Goal: Task Accomplishment & Management: Use online tool/utility

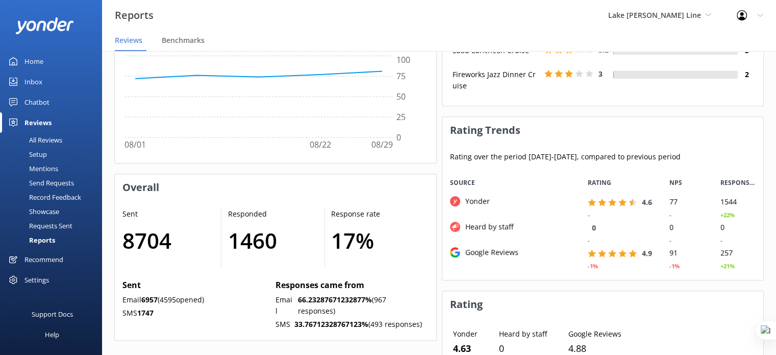
scroll to position [102, 314]
click at [655, 16] on span "Lake [PERSON_NAME] Line" at bounding box center [654, 15] width 93 height 10
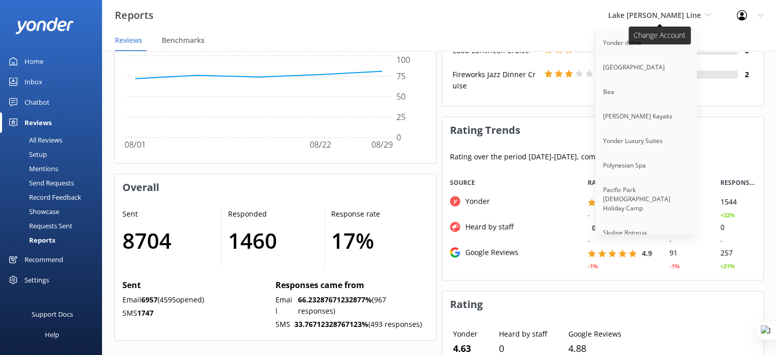
scroll to position [7717, 0]
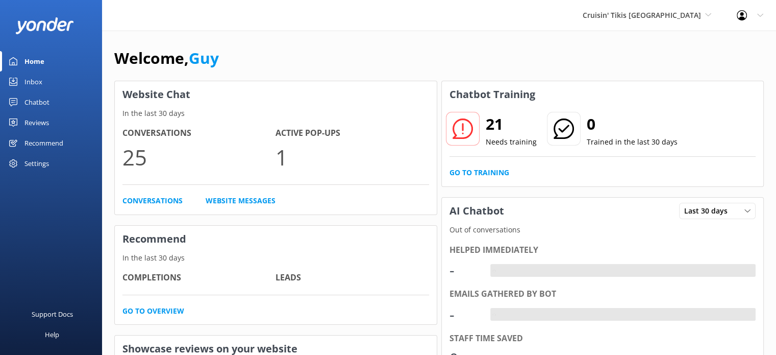
click at [337, 179] on div "Conversations 25 Active Pop-ups 1" at bounding box center [276, 156] width 307 height 58
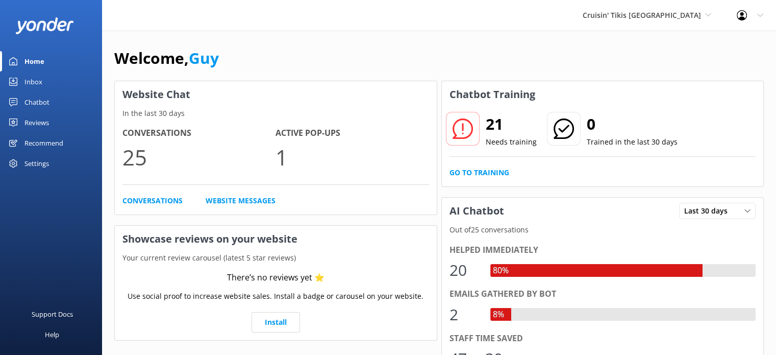
click at [40, 104] on div "Chatbot" at bounding box center [37, 102] width 25 height 20
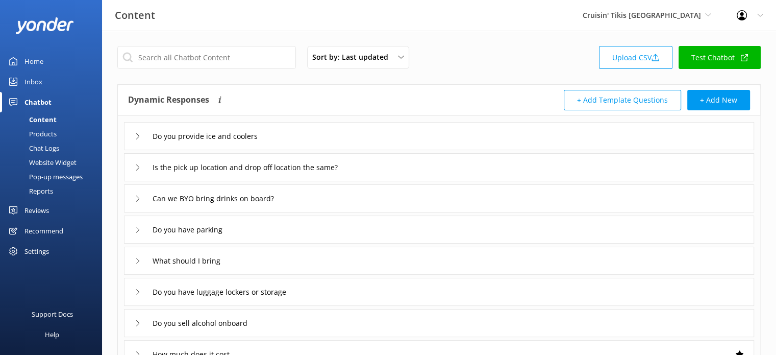
click at [51, 179] on div "Pop-up messages" at bounding box center [44, 176] width 77 height 14
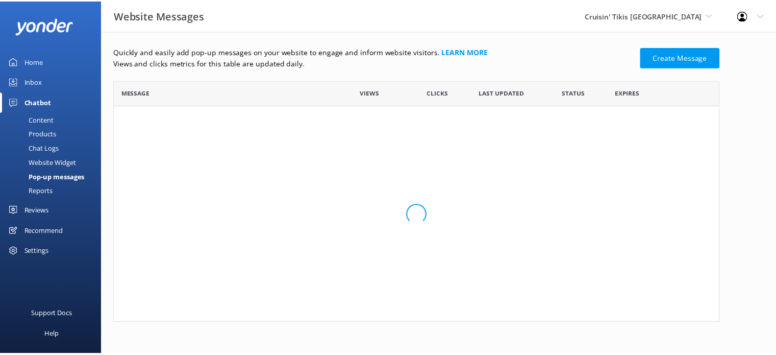
scroll to position [61, 604]
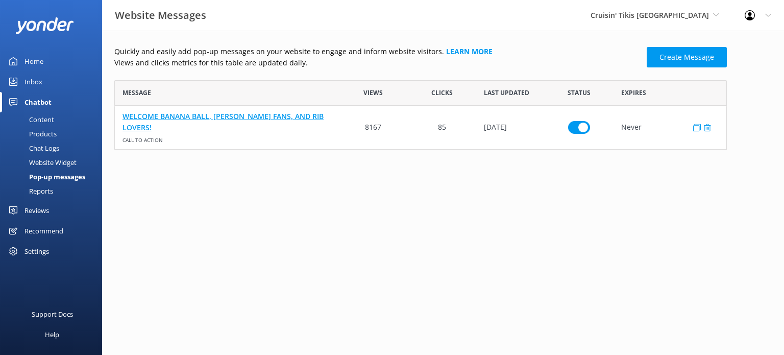
click at [268, 124] on link "WELCOME BANANA BALL, PITT FANS, AND RIB LOVERS!" at bounding box center [227, 121] width 209 height 23
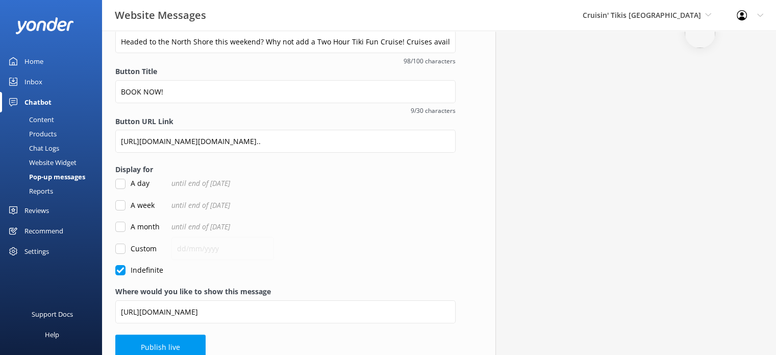
scroll to position [167, 0]
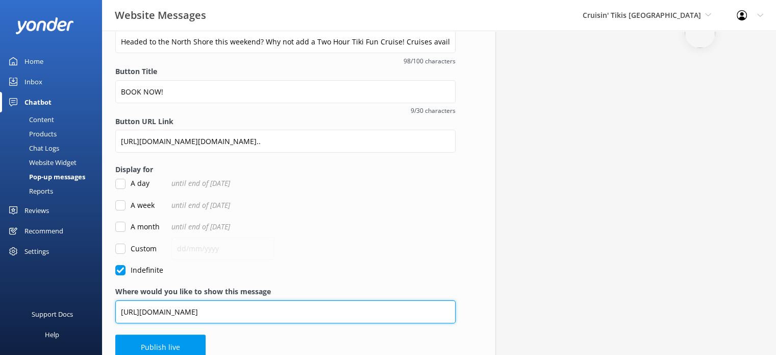
click at [244, 313] on input "https://cruisintikis.com/pittsburgh/" at bounding box center [285, 311] width 340 height 23
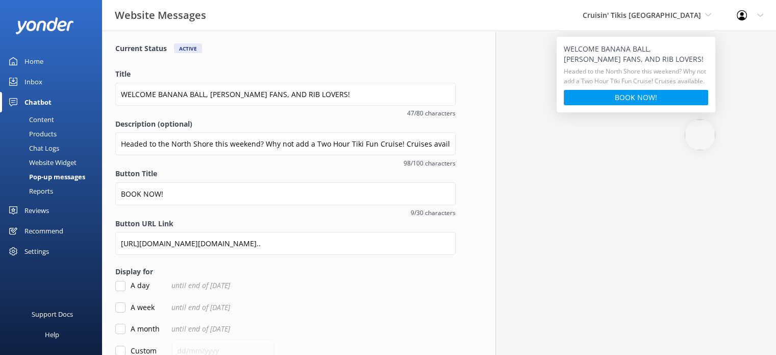
scroll to position [0, 0]
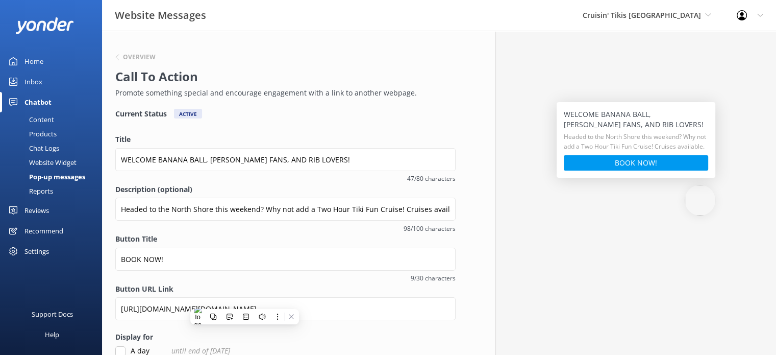
click at [472, 264] on div "Overview Call To Action Promote something special and encourage engagement with…" at bounding box center [286, 285] width 394 height 508
click at [140, 57] on h6 "Overview" at bounding box center [139, 57] width 33 height 6
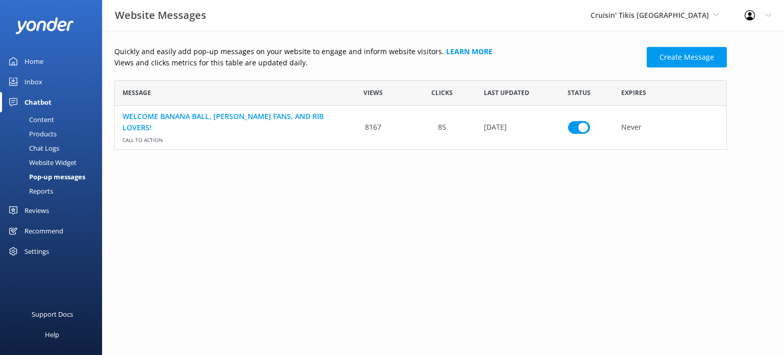
scroll to position [61, 604]
click at [696, 131] on div "row" at bounding box center [703, 127] width 20 height 43
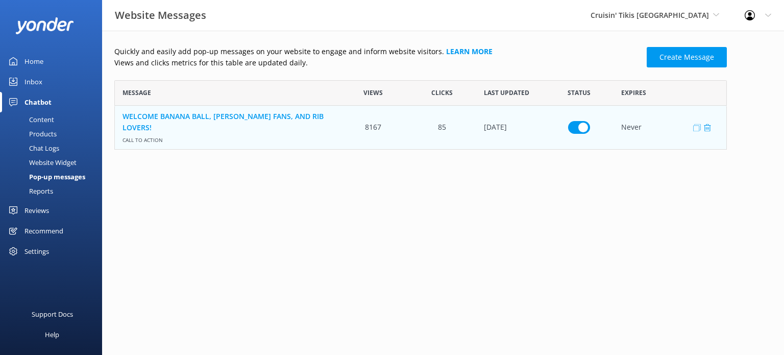
click at [696, 129] on icon "row" at bounding box center [697, 128] width 8 height 8
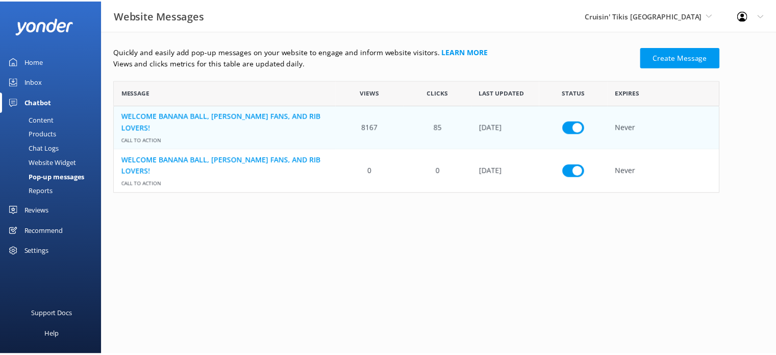
scroll to position [8, 8]
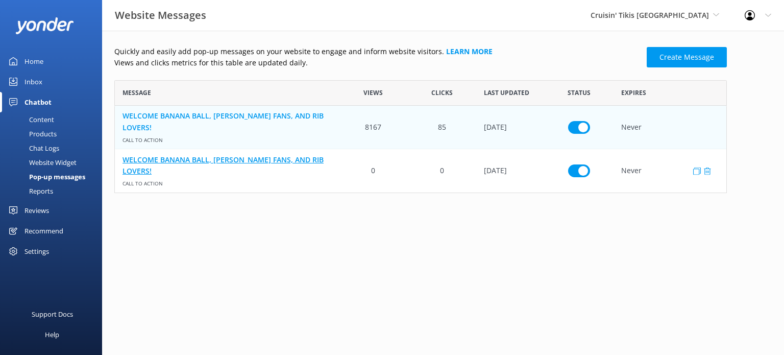
click at [238, 167] on link "WELCOME BANANA BALL, PITT FANS, AND RIB LOVERS!" at bounding box center [227, 165] width 209 height 23
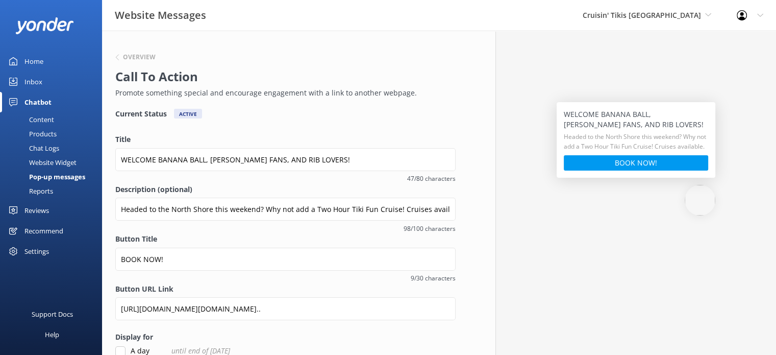
scroll to position [182, 0]
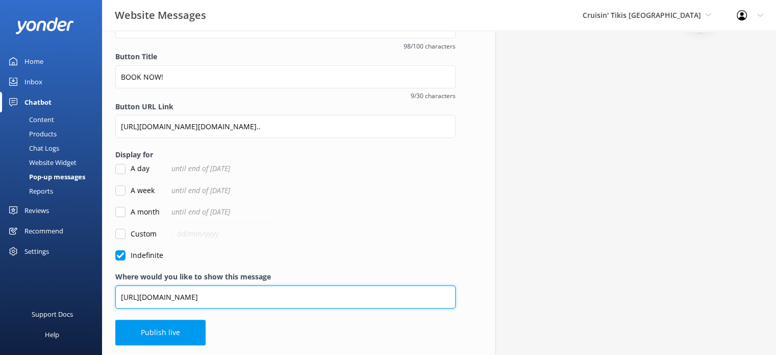
click at [145, 298] on input "https://cruisintikis.com/pittsburgh/" at bounding box center [285, 296] width 340 height 23
type input "https://www.cruisintikis.com/pittsburgh/"
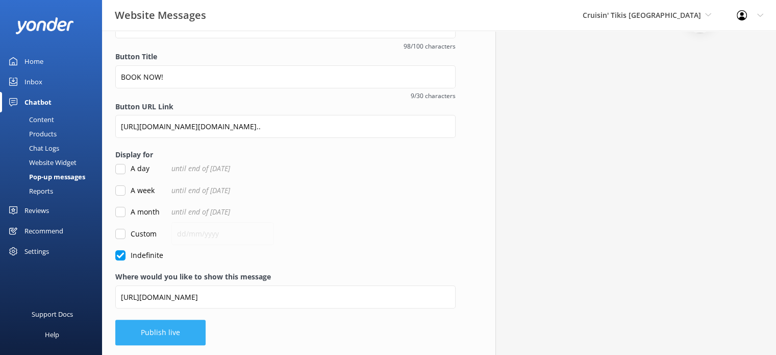
click at [168, 335] on button "Publish live" at bounding box center [160, 333] width 90 height 26
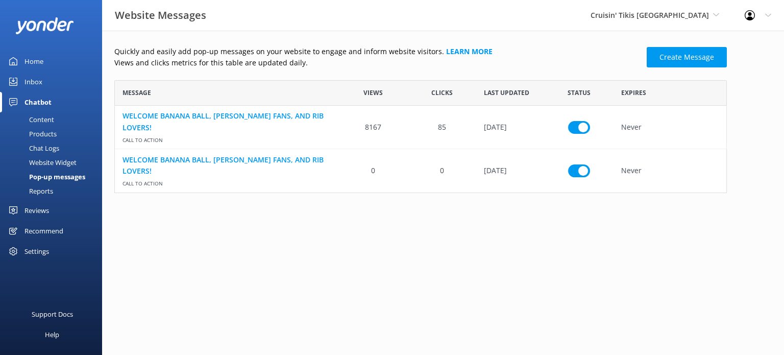
scroll to position [105, 604]
click at [708, 172] on use "row" at bounding box center [707, 171] width 7 height 8
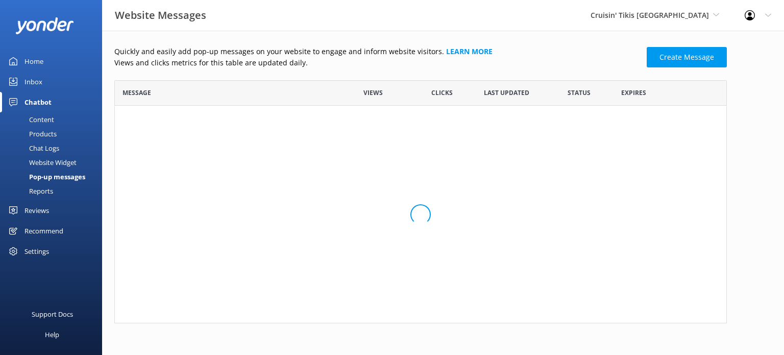
scroll to position [61, 604]
